Goal: Information Seeking & Learning: Compare options

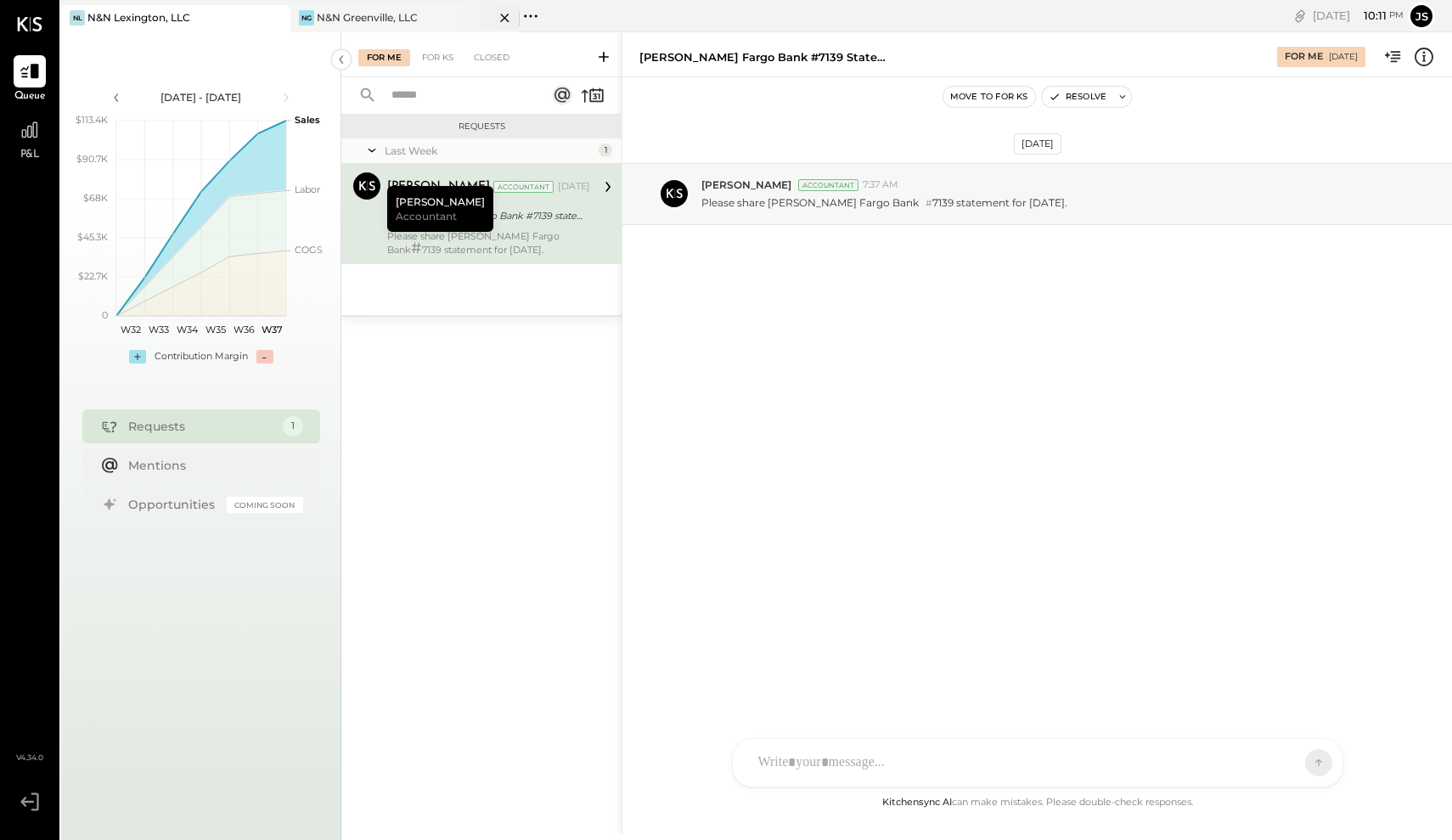
click at [337, 15] on div "N&N Greenville, LLC" at bounding box center [367, 17] width 101 height 15
click at [395, 17] on div "N&N Greenville, LLC" at bounding box center [367, 17] width 101 height 15
click at [40, 136] on icon at bounding box center [29, 129] width 23 height 23
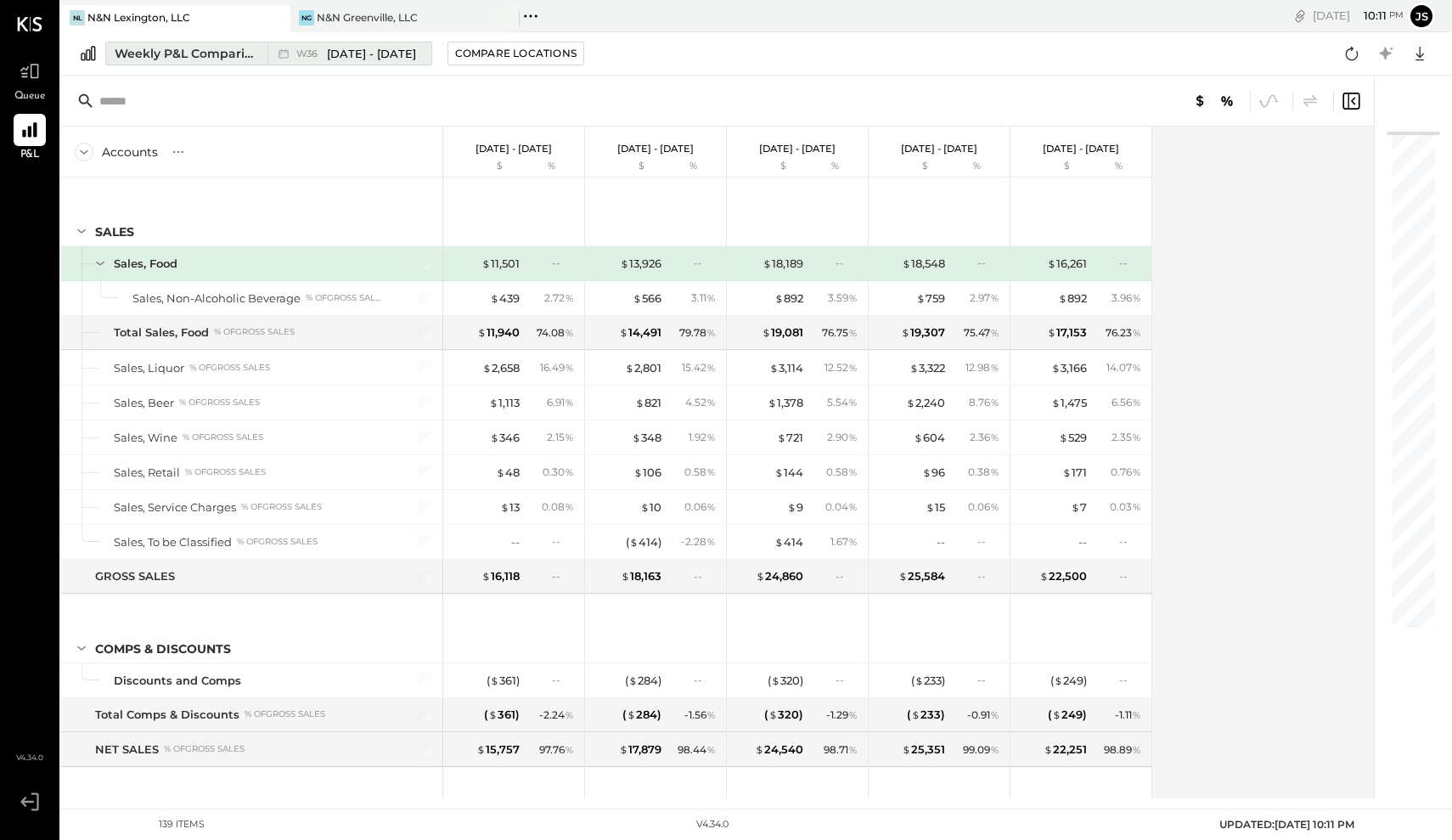
click at [221, 55] on div "Weekly P&L Comparison" at bounding box center [186, 53] width 143 height 17
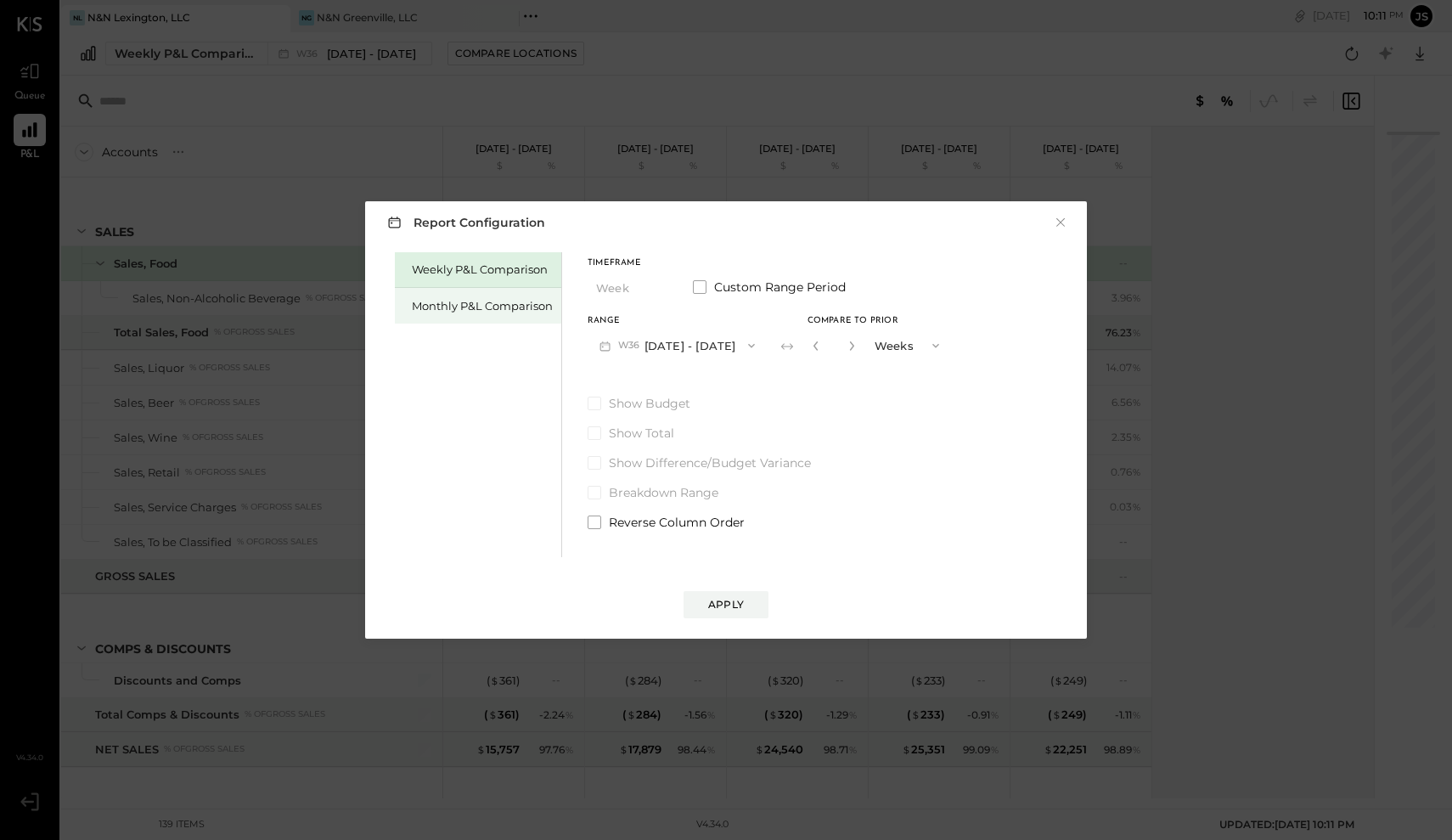
click at [516, 307] on div "Monthly P&L Comparison" at bounding box center [482, 306] width 141 height 16
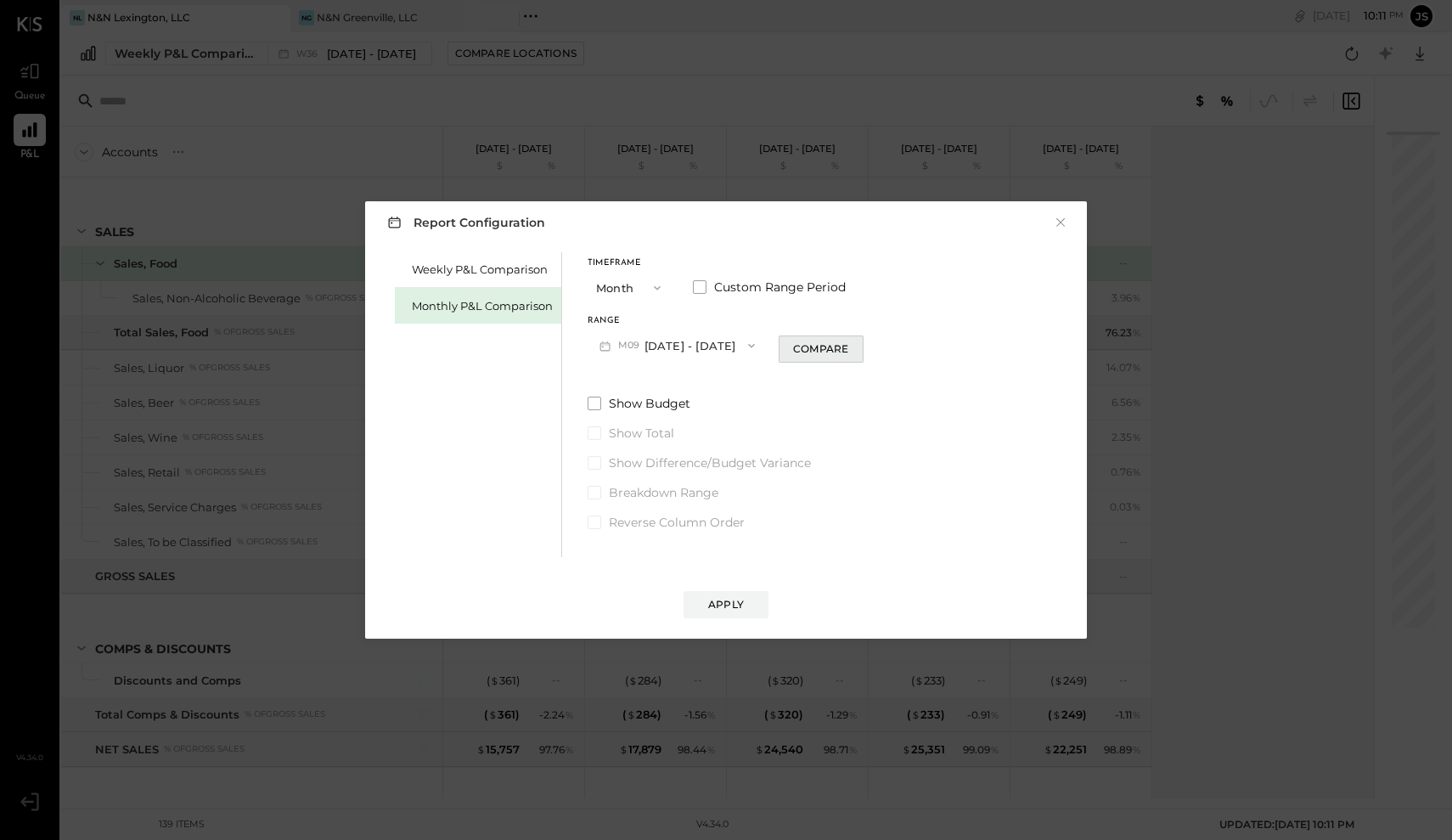
click at [803, 346] on div "Compare" at bounding box center [821, 348] width 55 height 15
click at [849, 348] on icon "button" at bounding box center [851, 346] width 4 height 10
type input "*"
click at [739, 606] on div "Apply" at bounding box center [726, 604] width 35 height 15
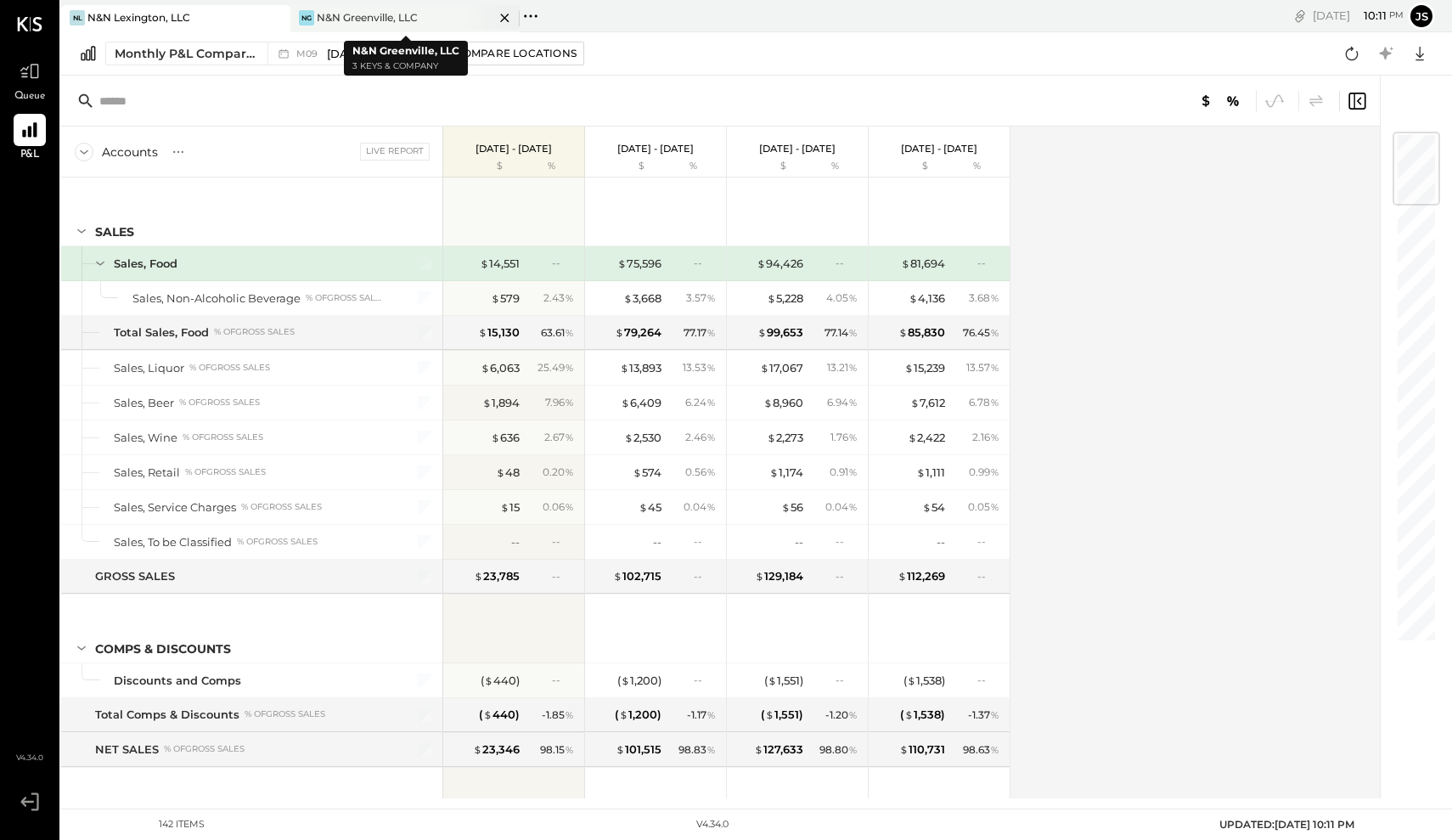
click at [350, 15] on div "N&N Greenville, LLC" at bounding box center [367, 17] width 101 height 15
click at [492, 60] on div "Compare Locations" at bounding box center [516, 53] width 122 height 15
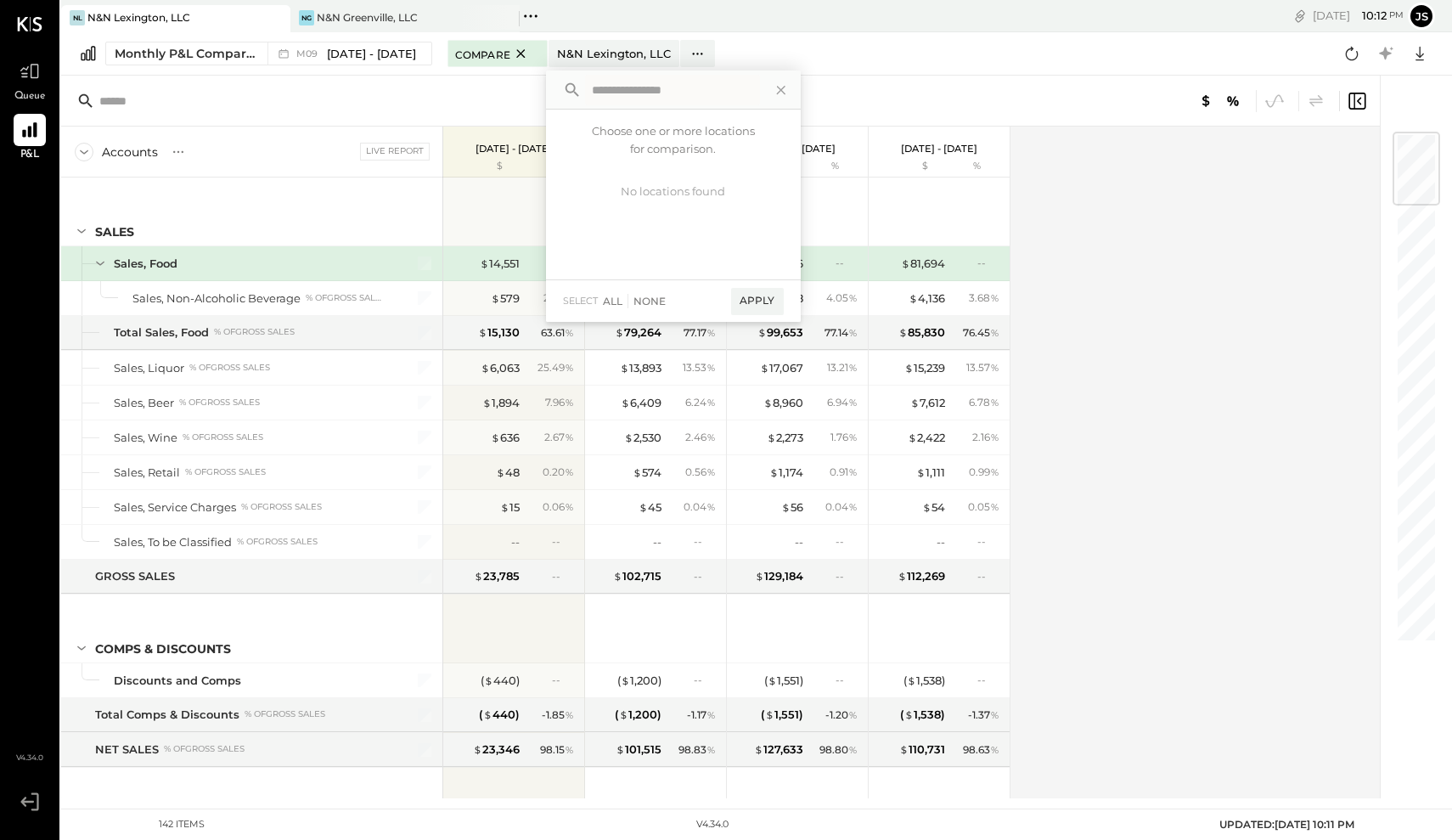
click at [430, 98] on div at bounding box center [720, 101] width 1319 height 51
click at [305, 19] on div "NG" at bounding box center [307, 18] width 16 height 16
click at [777, 90] on icon at bounding box center [781, 90] width 23 height 23
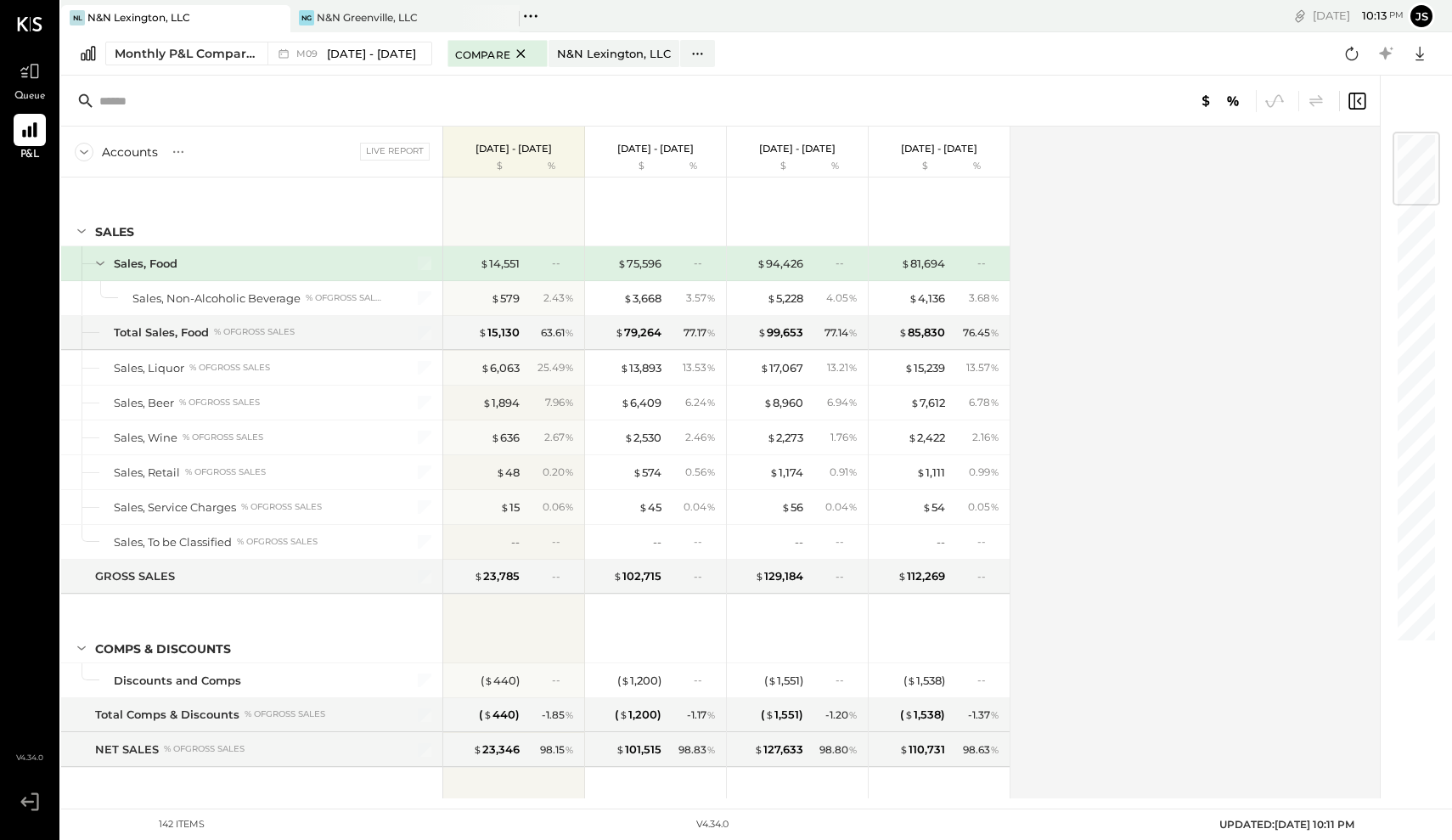
click at [175, 14] on div "N&N Lexington, LLC" at bounding box center [138, 17] width 103 height 15
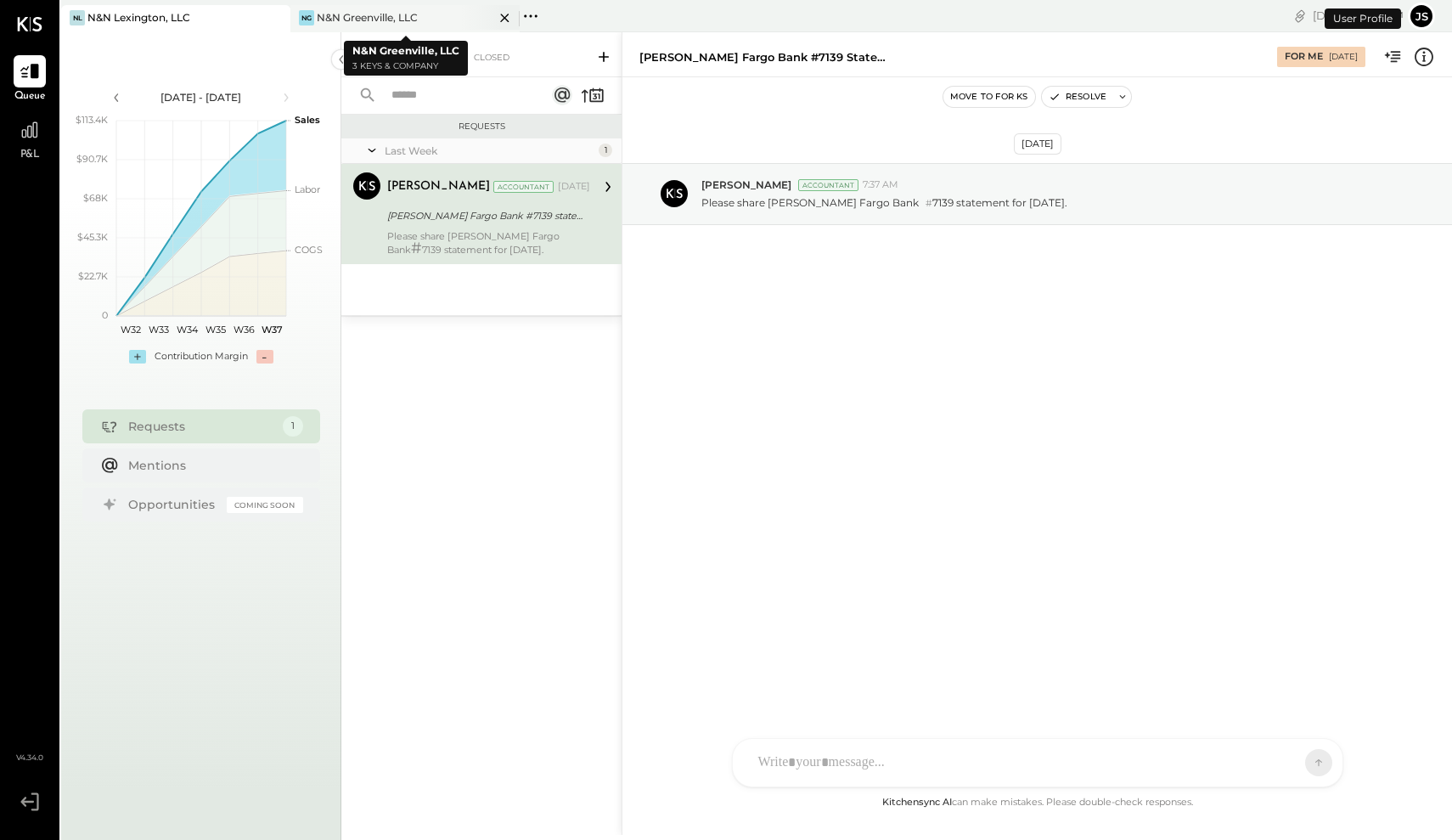
click at [344, 19] on div "N&N Greenville, LLC" at bounding box center [367, 17] width 101 height 15
click at [397, 8] on div "NG N&N Greenville, LLC" at bounding box center [405, 19] width 229 height 27
click at [425, 52] on body "Queue P&L v 4.34.0 NL N&N Lexington, LLC [GEOGRAPHIC_DATA], LLC Pinned Location…" at bounding box center [726, 420] width 1452 height 840
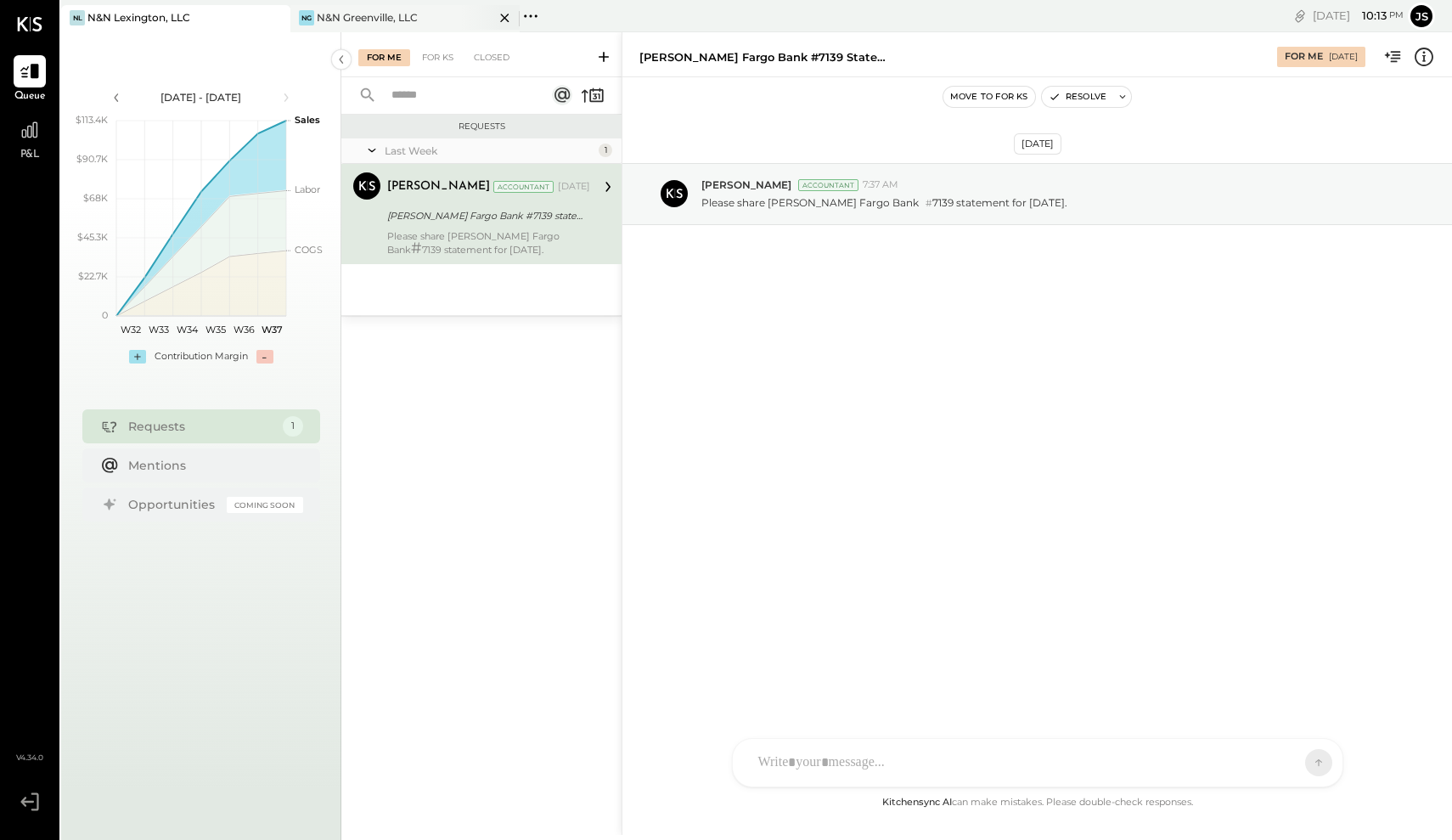
click at [423, 15] on div "NG N&N Greenville, LLC" at bounding box center [392, 18] width 204 height 16
click at [530, 17] on icon at bounding box center [530, 16] width 23 height 23
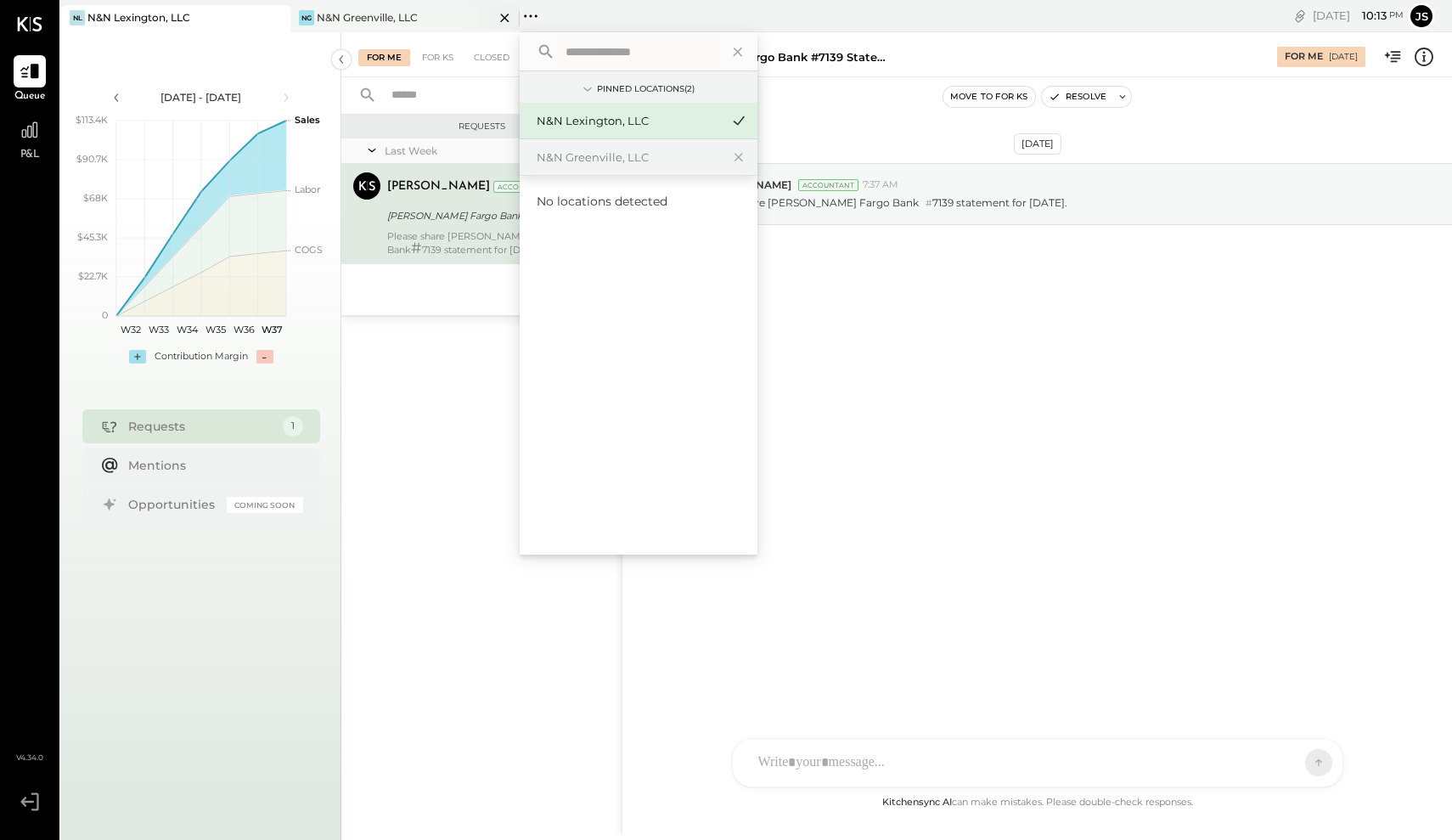
click at [443, 12] on div "NG N&N Greenville, LLC" at bounding box center [392, 18] width 204 height 16
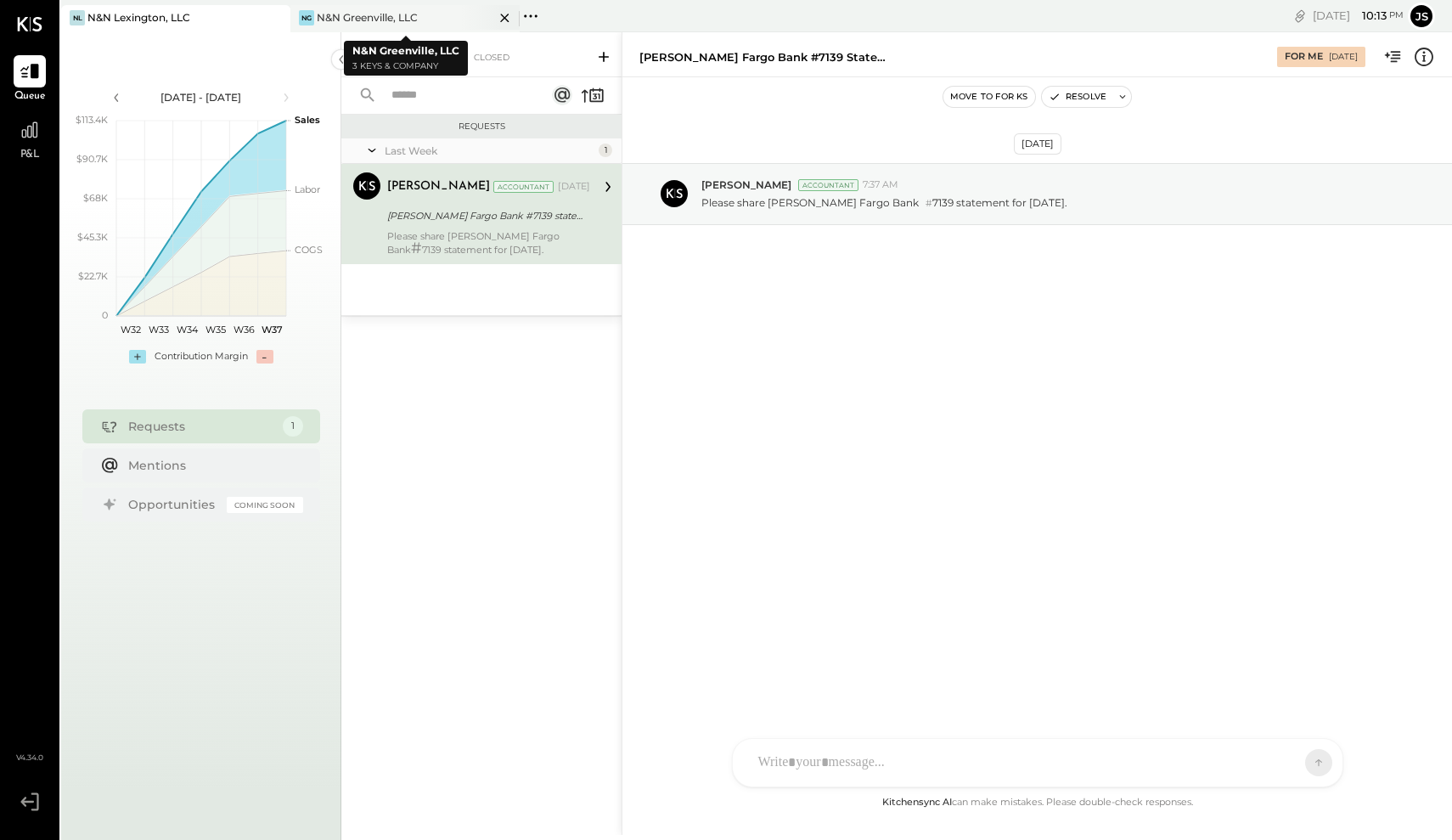
click at [327, 18] on div "N&N Greenville, LLC" at bounding box center [367, 17] width 101 height 15
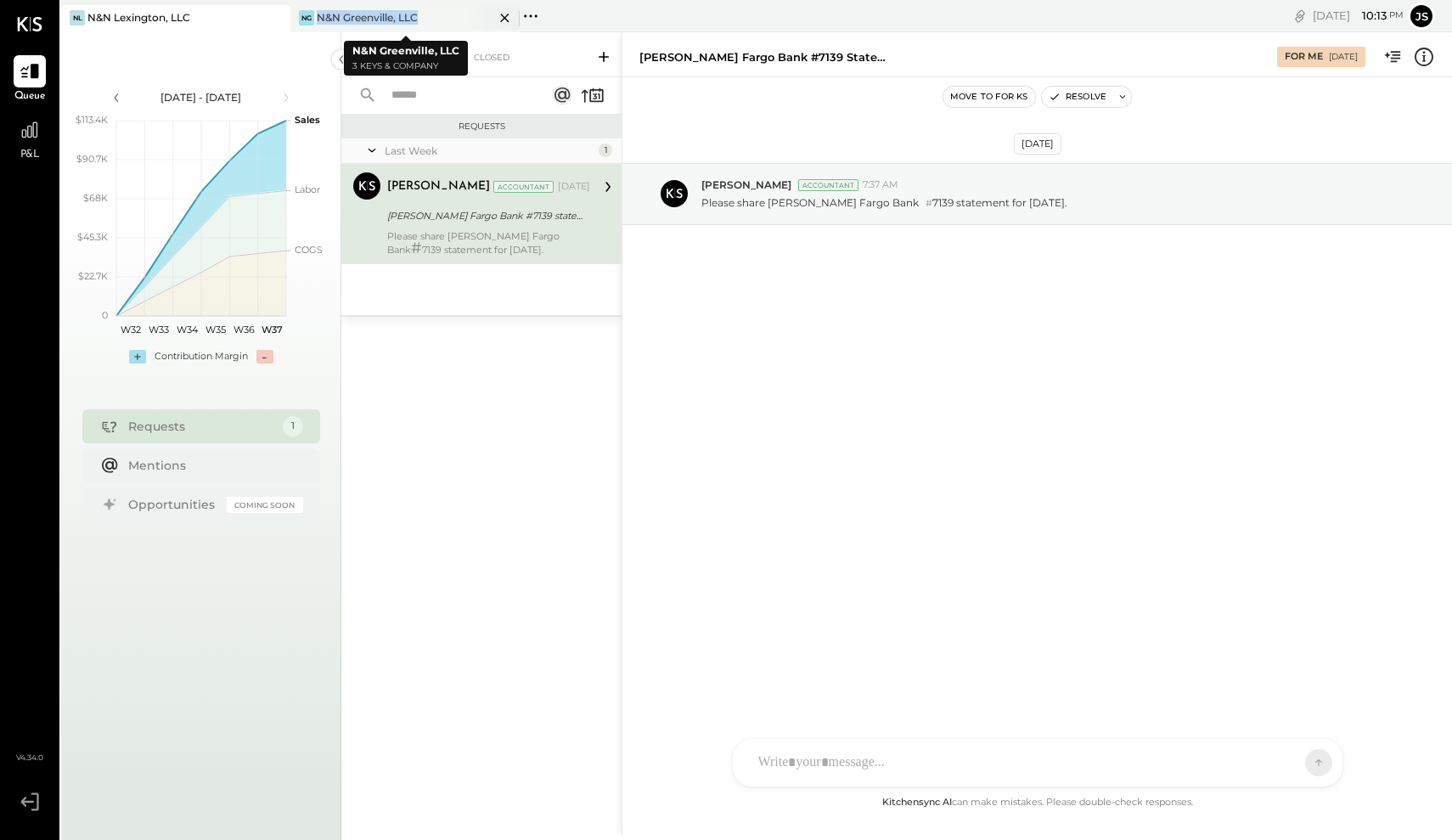
click at [327, 18] on div "N&N Greenville, LLC" at bounding box center [367, 17] width 101 height 15
click at [440, 13] on div "NG N&N Greenville, LLC" at bounding box center [392, 18] width 204 height 16
click at [465, 20] on div at bounding box center [490, 17] width 60 height 25
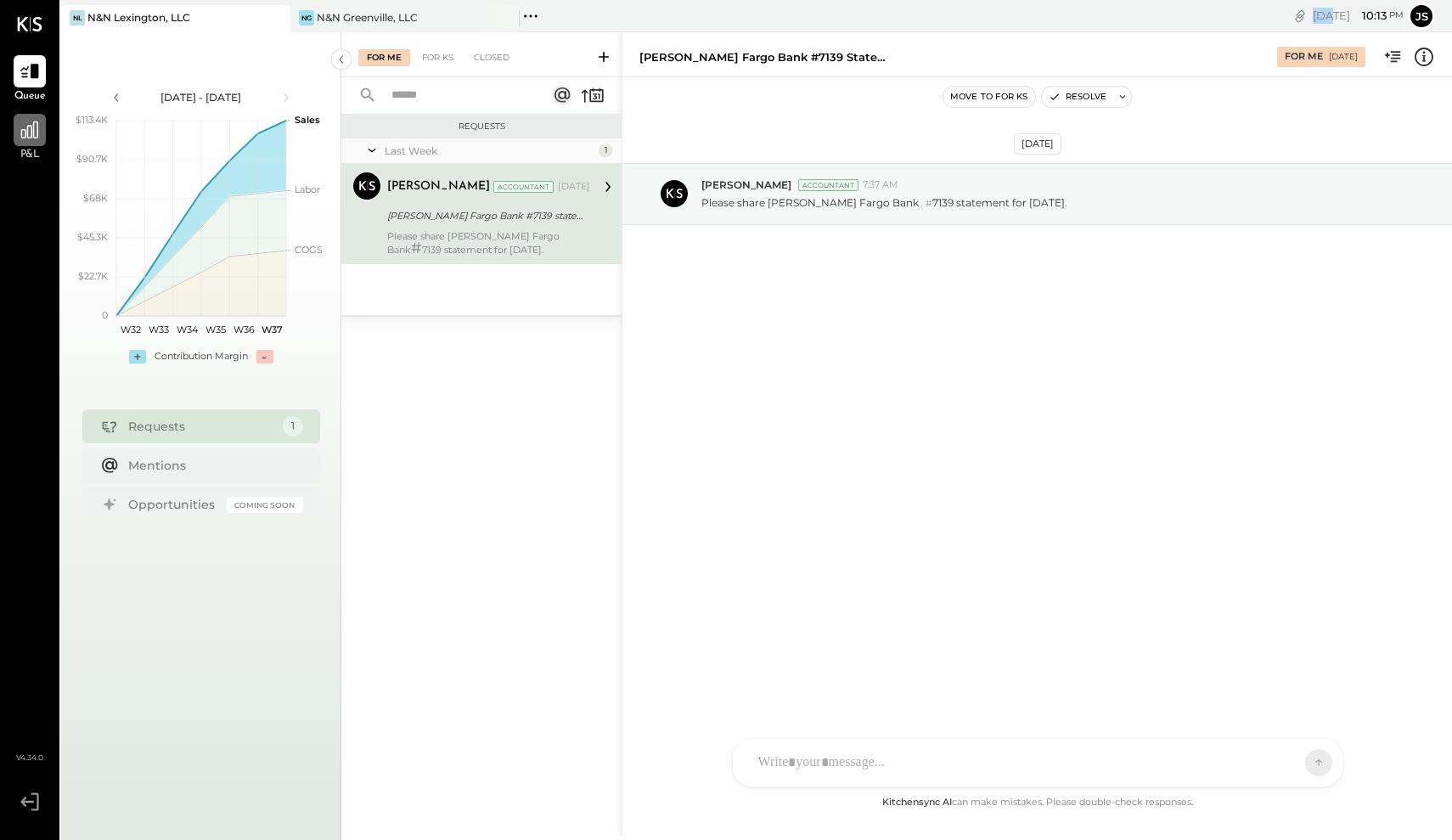
click at [37, 125] on icon at bounding box center [29, 129] width 17 height 17
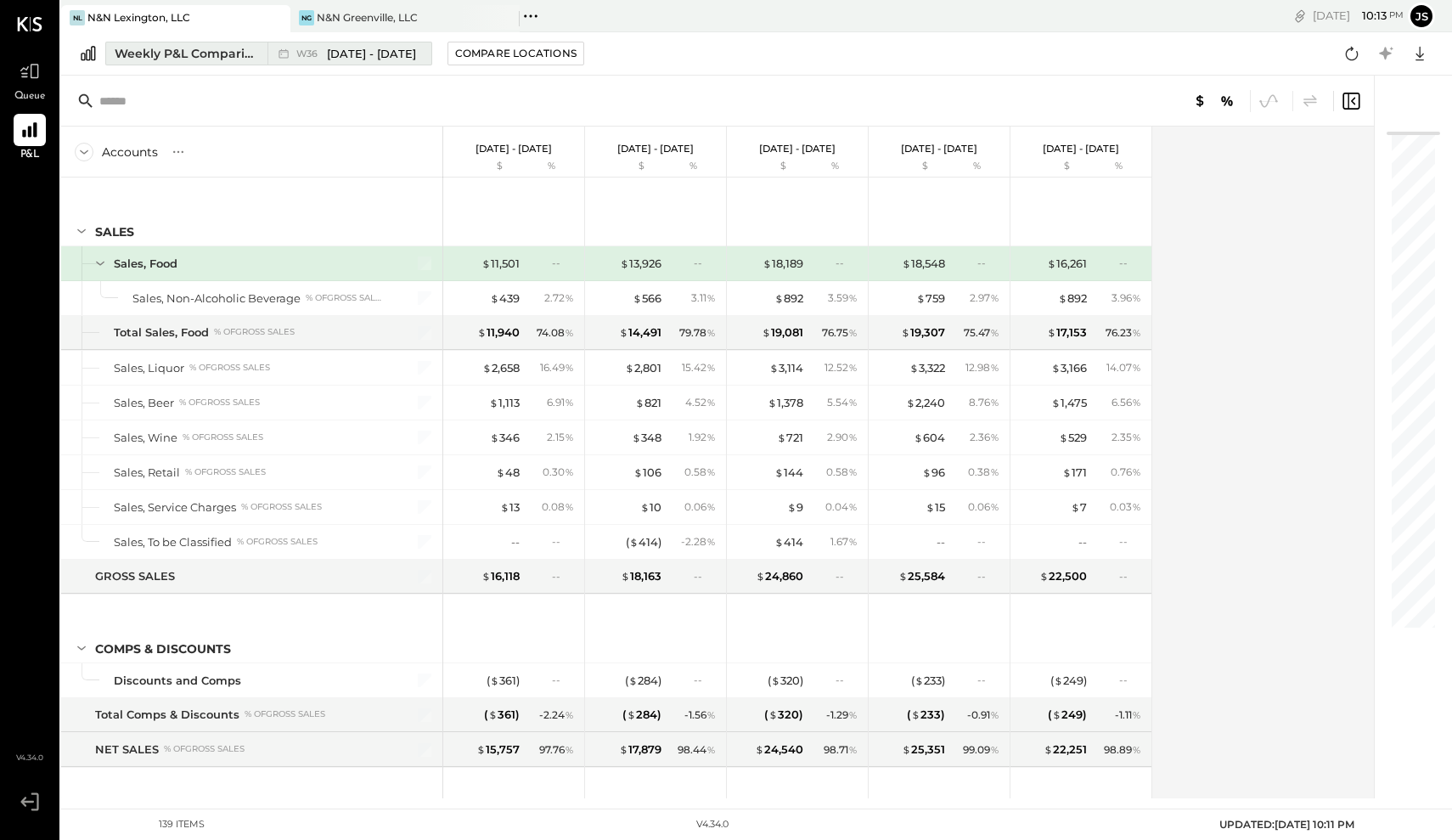
click at [281, 57] on icon at bounding box center [283, 53] width 17 height 17
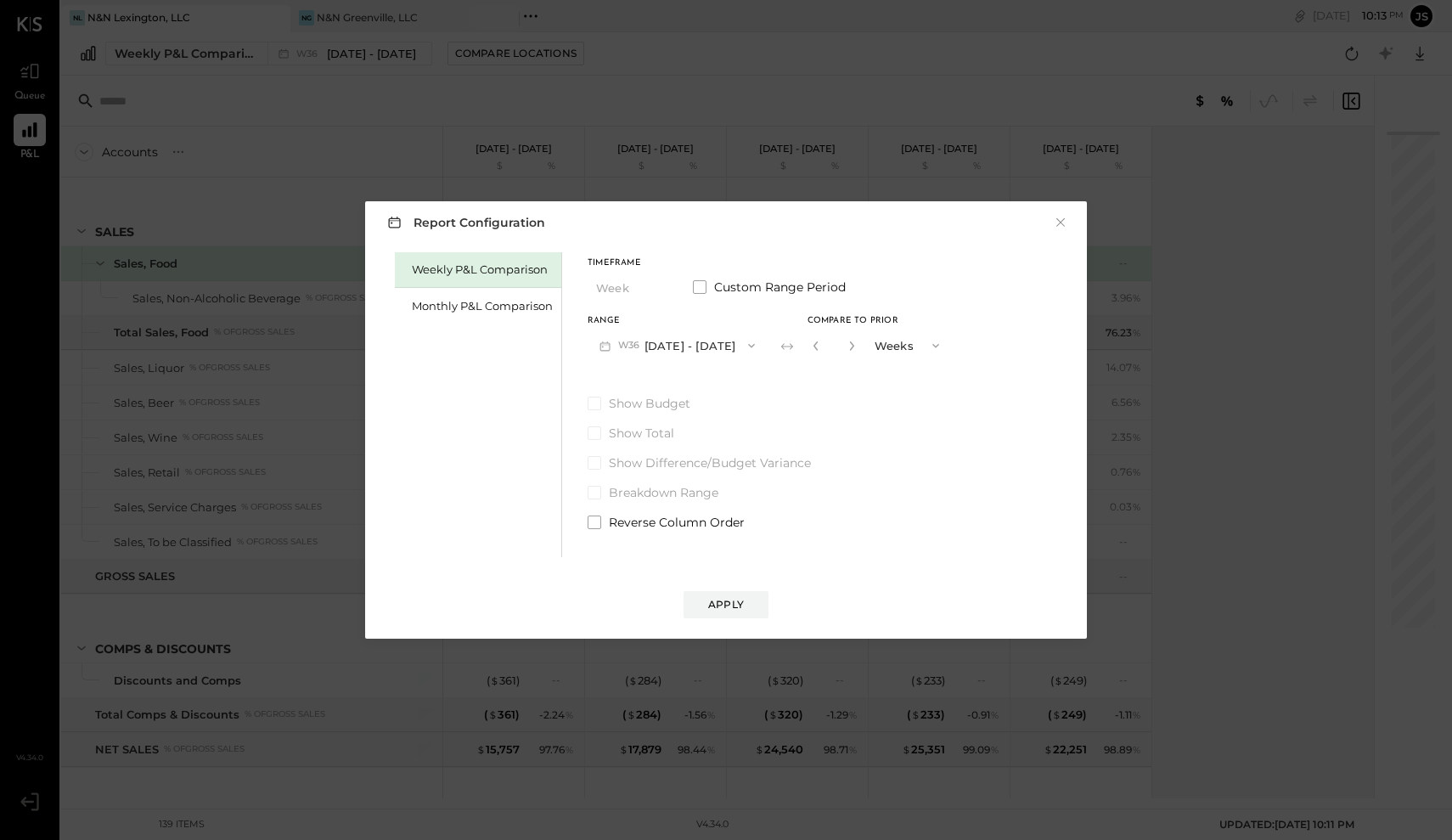
click at [606, 53] on div "Report Configuration × Weekly P&L Comparison Monthly P&L Comparison Timeframe W…" at bounding box center [726, 420] width 1452 height 840
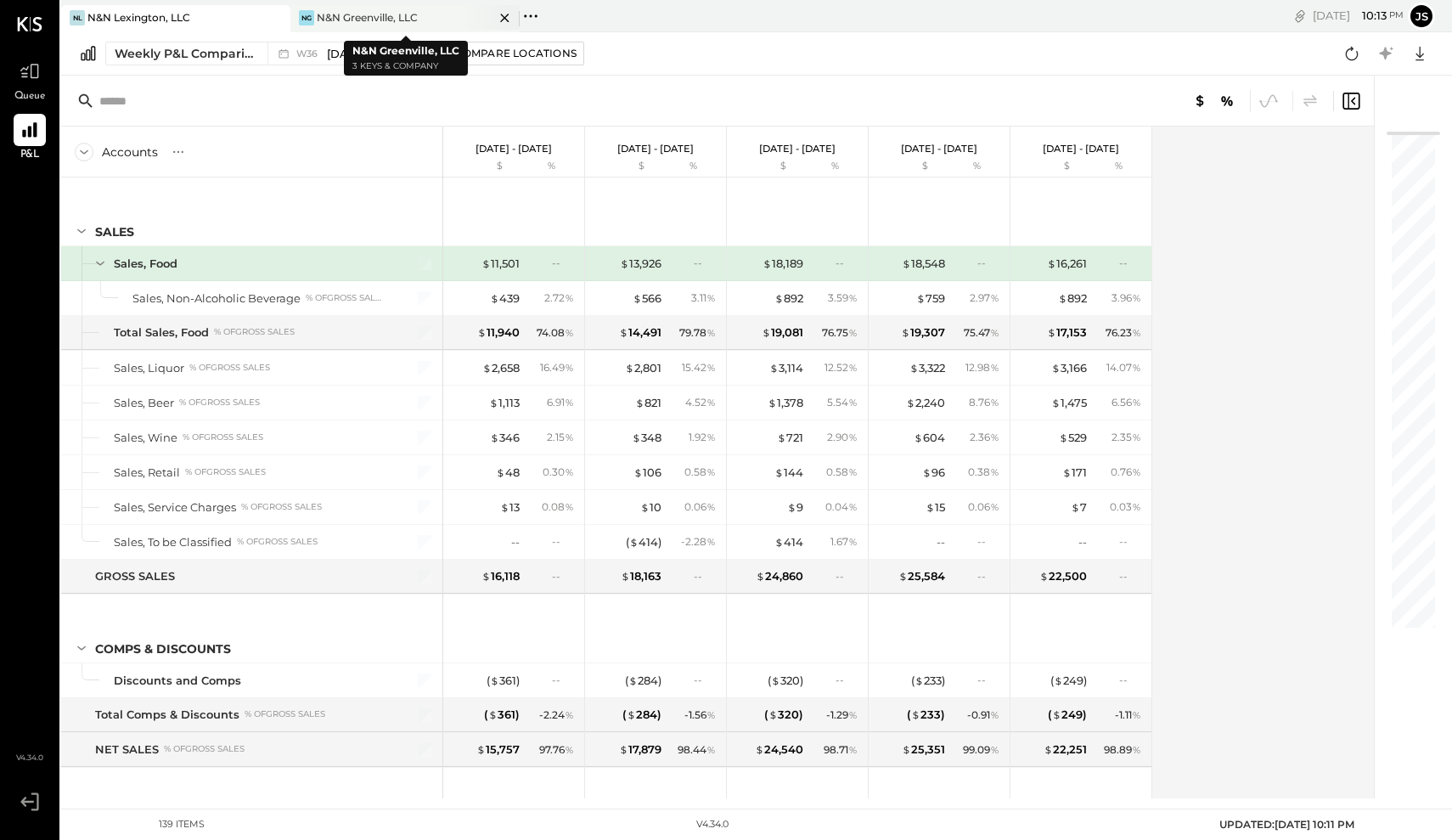
click at [408, 17] on div "N&N Greenville, LLC" at bounding box center [367, 17] width 101 height 15
